Goal: Communication & Community: Share content

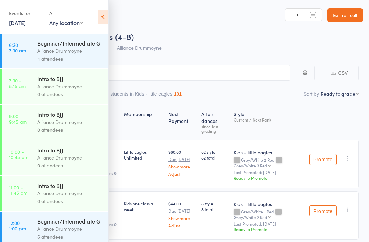
click at [100, 13] on icon at bounding box center [103, 17] width 11 height 14
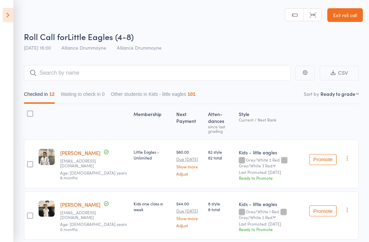
click at [6, 15] on icon at bounding box center [8, 15] width 11 height 14
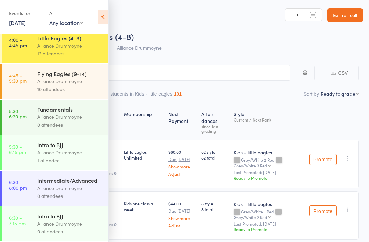
scroll to position [297, 0]
click at [24, 81] on time "4:45 - 5:30 pm" at bounding box center [18, 77] width 18 height 11
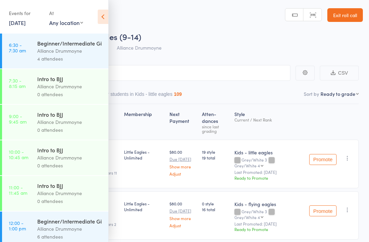
click at [102, 20] on icon at bounding box center [103, 17] width 11 height 14
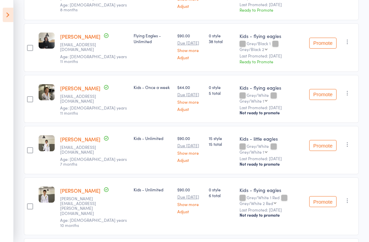
scroll to position [383, 0]
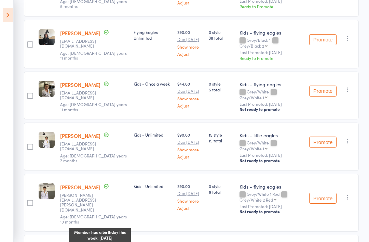
click at [96, 226] on div "Member has a birthday this week: August 11th" at bounding box center [100, 234] width 62 height 17
click at [70, 235] on div "Membership Next Payment Atten­dances since last grading Style Current / Next Ra…" at bounding box center [191, 3] width 335 height 564
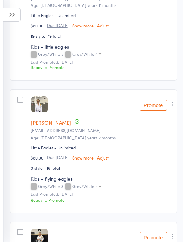
scroll to position [0, 0]
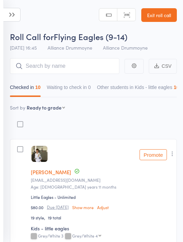
click at [161, 16] on link "Exit roll call" at bounding box center [159, 15] width 36 height 14
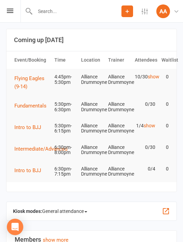
click at [9, 9] on icon at bounding box center [10, 11] width 6 height 4
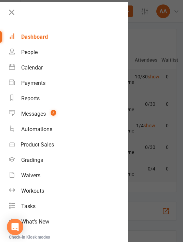
click at [47, 117] on link "Messages 2" at bounding box center [68, 113] width 119 height 15
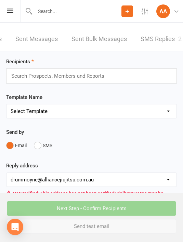
scroll to position [0, 86]
click at [164, 41] on link "SMS Replies 2" at bounding box center [161, 39] width 41 height 24
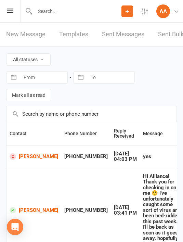
click at [14, 9] on div "Prospect Member Non-attending contact Class / event Appointment Grading event T…" at bounding box center [91, 11] width 183 height 23
click at [10, 13] on icon at bounding box center [10, 11] width 6 height 4
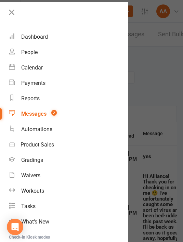
click at [12, 8] on icon at bounding box center [12, 13] width 10 height 10
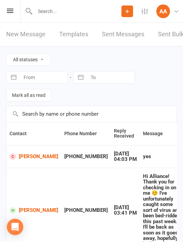
click at [38, 35] on link "New Message" at bounding box center [25, 35] width 39 height 24
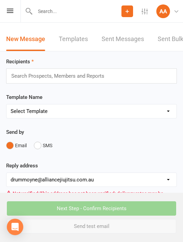
click at [43, 146] on button "SMS" at bounding box center [43, 145] width 18 height 13
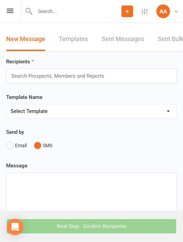
click at [68, 74] on input "text" at bounding box center [61, 75] width 100 height 9
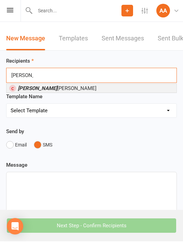
type input "Eduard"
click at [90, 91] on li "Eduard o Azevedo" at bounding box center [91, 88] width 170 height 9
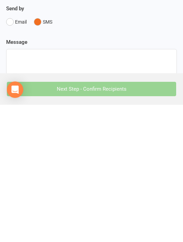
click at [84, 186] on div at bounding box center [91, 237] width 170 height 102
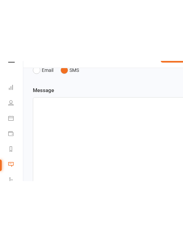
scroll to position [137, 0]
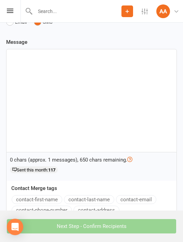
click at [56, 72] on div at bounding box center [91, 100] width 170 height 102
paste div
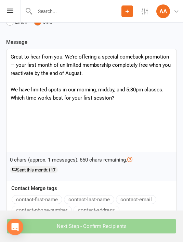
click at [19, 67] on p "Great to hear from you. We’re offering a special comeback promotion — your firs…" at bounding box center [92, 65] width 162 height 25
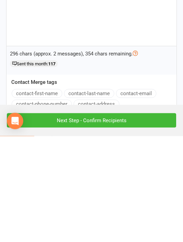
click at [150, 49] on div "Great to hear from you. We’re offering a special comeback promotion, your first…" at bounding box center [91, 100] width 170 height 102
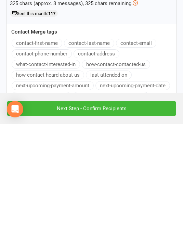
scroll to position [178, 0]
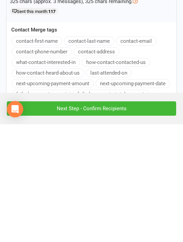
click at [132, 219] on input "Next Step - Confirm Recipients" at bounding box center [91, 226] width 169 height 14
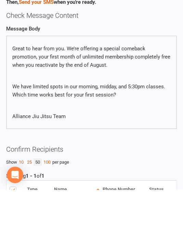
click at [13, 96] on p "Great to hear from you. We’re offering a special comeback promotion, your first…" at bounding box center [91, 108] width 158 height 25
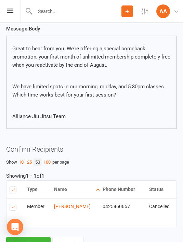
click at [36, 241] on button "Send SMS" at bounding box center [28, 243] width 44 height 14
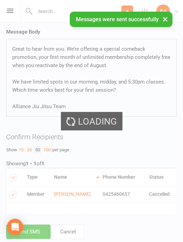
scroll to position [0, 0]
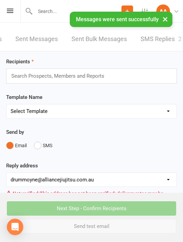
scroll to position [0, 86]
click at [165, 42] on link "SMS Replies 2" at bounding box center [161, 39] width 41 height 24
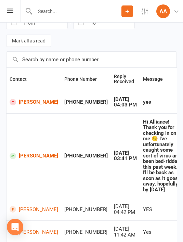
scroll to position [59, 0]
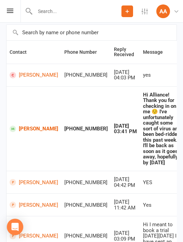
click at [12, 11] on icon at bounding box center [10, 11] width 6 height 4
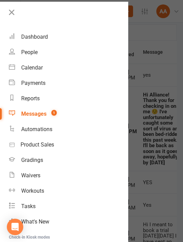
click at [37, 35] on div "Dashboard" at bounding box center [34, 36] width 27 height 6
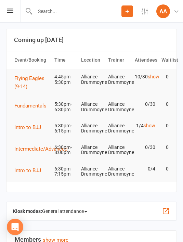
click at [73, 206] on span "General attendance" at bounding box center [64, 210] width 45 height 11
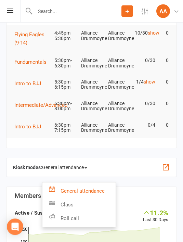
click at [84, 211] on link "Roll call" at bounding box center [78, 218] width 73 height 14
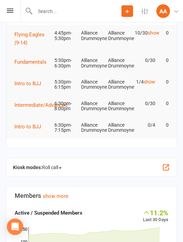
scroll to position [44, 0]
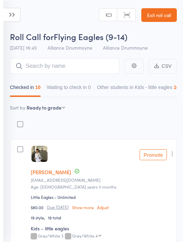
click at [4, 14] on icon at bounding box center [11, 15] width 17 height 14
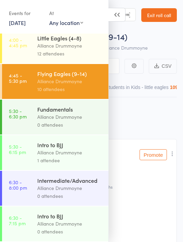
scroll to position [299, 0]
click at [66, 148] on div "Alliance Drummoyne" at bounding box center [69, 152] width 65 height 8
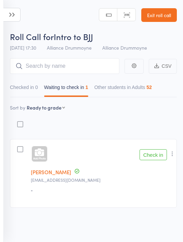
click at [147, 152] on button "Check in" at bounding box center [152, 154] width 27 height 11
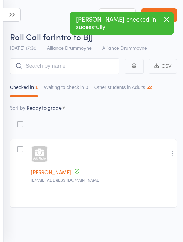
click at [11, 14] on icon at bounding box center [11, 15] width 17 height 14
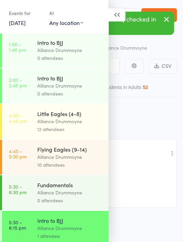
scroll to position [239, 0]
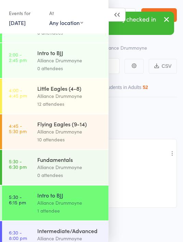
click at [67, 100] on div "Alliance Drummoyne" at bounding box center [69, 96] width 65 height 8
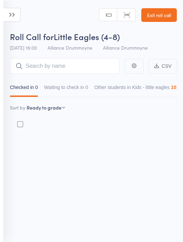
click at [4, 18] on icon at bounding box center [11, 15] width 17 height 14
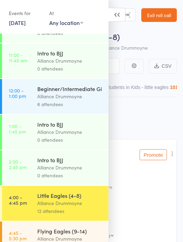
scroll to position [132, 0]
click at [57, 234] on div "Flying Eagles (9-14)" at bounding box center [69, 231] width 65 height 8
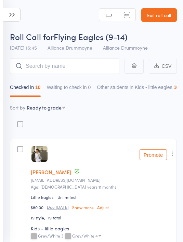
click at [1, 14] on aside "Events for [DATE] [DATE] [DATE] Sun Mon Tue Wed Thu Fri Sat 31 27 28 29 30 31 0…" at bounding box center [2, 121] width 4 height 242
click at [15, 12] on icon at bounding box center [11, 15] width 17 height 14
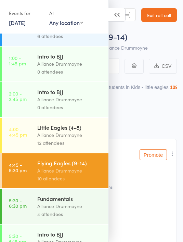
scroll to position [217, 0]
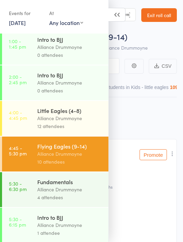
click at [77, 193] on div "Alliance Drummoyne" at bounding box center [69, 189] width 65 height 8
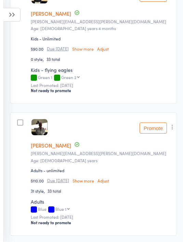
scroll to position [427, 0]
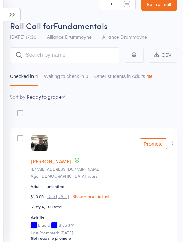
click at [15, 15] on icon at bounding box center [11, 15] width 17 height 14
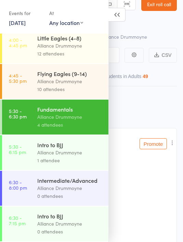
scroll to position [299, 0]
click at [82, 151] on div "Alliance Drummoyne" at bounding box center [69, 152] width 65 height 8
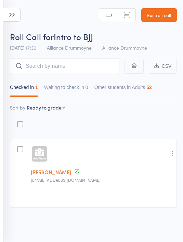
scroll to position [5, 0]
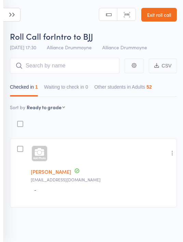
click at [162, 9] on link "Exit roll call" at bounding box center [159, 15] width 36 height 14
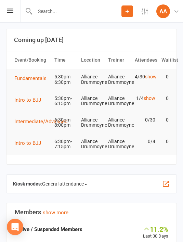
click at [12, 12] on icon at bounding box center [10, 11] width 6 height 4
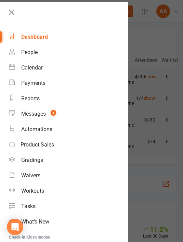
click at [47, 116] on link "Messages 1" at bounding box center [68, 113] width 119 height 15
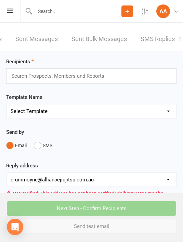
scroll to position [0, 86]
click at [167, 37] on link "SMS Replies 1" at bounding box center [161, 39] width 41 height 24
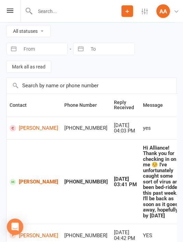
scroll to position [28, 0]
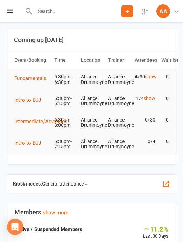
click at [11, 10] on icon at bounding box center [10, 11] width 6 height 4
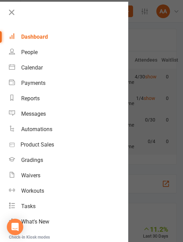
click at [42, 113] on div "Messages" at bounding box center [33, 113] width 25 height 6
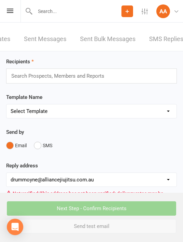
scroll to position [0, 77]
click at [10, 11] on icon at bounding box center [10, 11] width 6 height 4
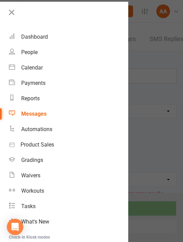
click at [42, 36] on div "Dashboard" at bounding box center [34, 36] width 27 height 6
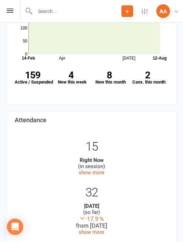
scroll to position [230, 0]
click at [10, 10] on icon at bounding box center [10, 11] width 6 height 4
